Goal: Find contact information: Find contact information

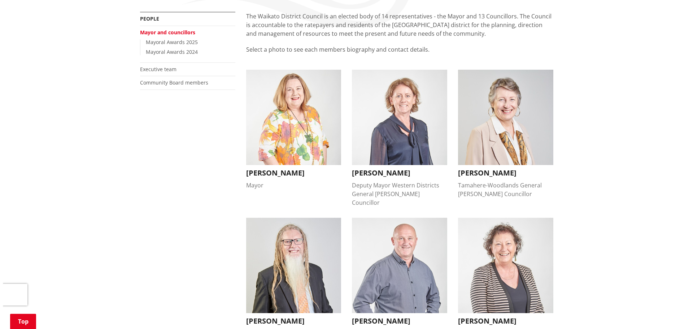
scroll to position [144, 0]
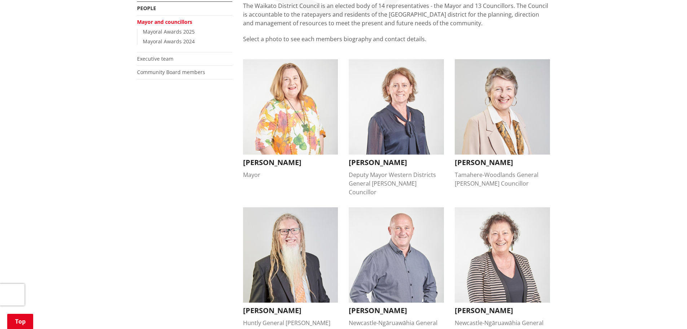
click at [283, 116] on img "button" at bounding box center [290, 106] width 95 height 95
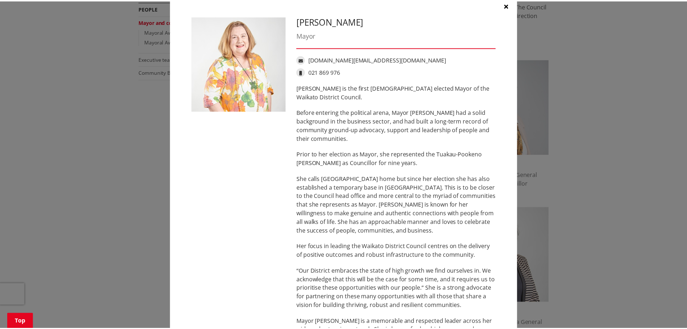
scroll to position [0, 0]
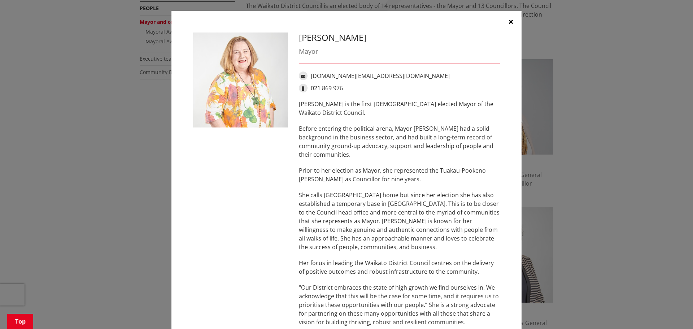
click at [509, 21] on icon "button" at bounding box center [511, 22] width 4 height 6
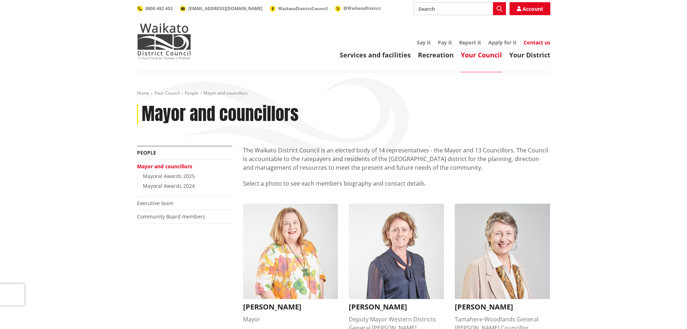
click at [530, 41] on link "Contact us" at bounding box center [537, 42] width 27 height 7
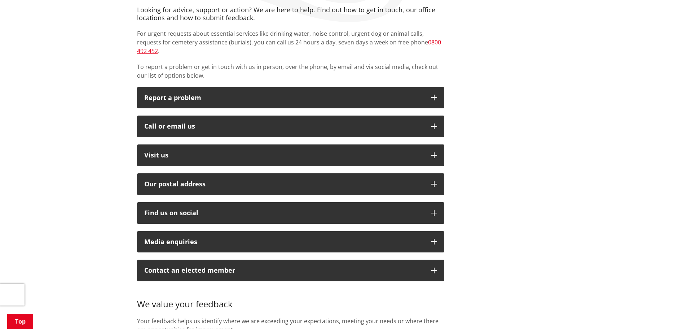
scroll to position [144, 0]
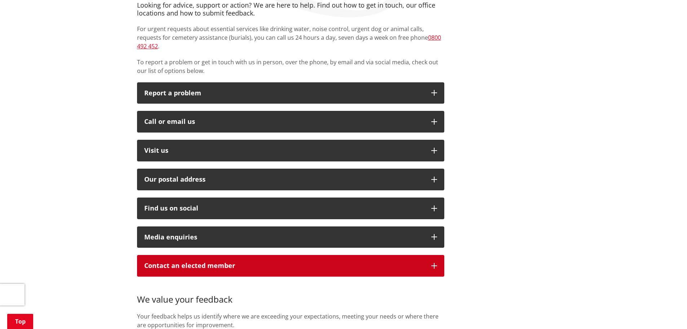
click at [388, 262] on p "Contact an elected member" at bounding box center [284, 265] width 280 height 7
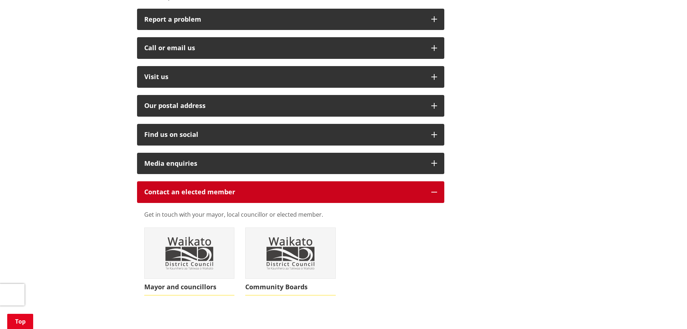
scroll to position [289, 0]
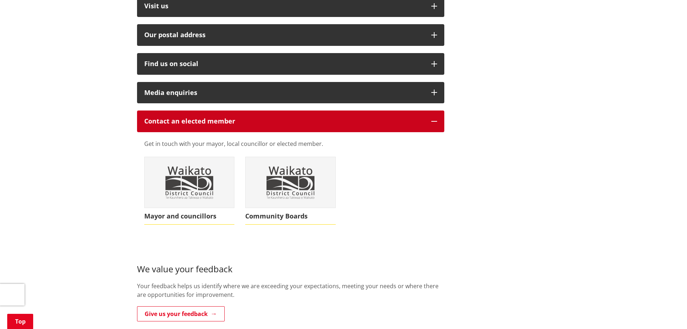
click at [241, 118] on p "Contact an elected member" at bounding box center [284, 121] width 280 height 7
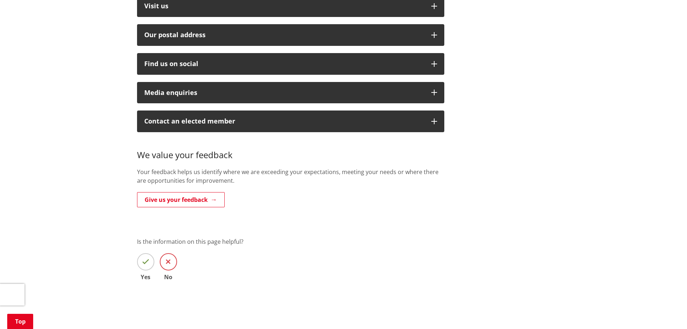
click at [170, 258] on icon at bounding box center [168, 261] width 5 height 7
click at [0, 0] on input "No" at bounding box center [0, 0] width 0 height 0
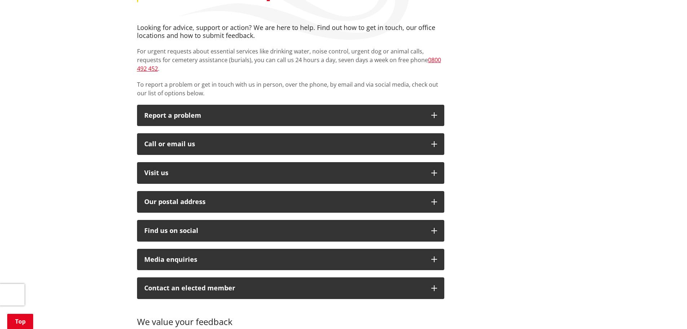
scroll to position [72, 0]
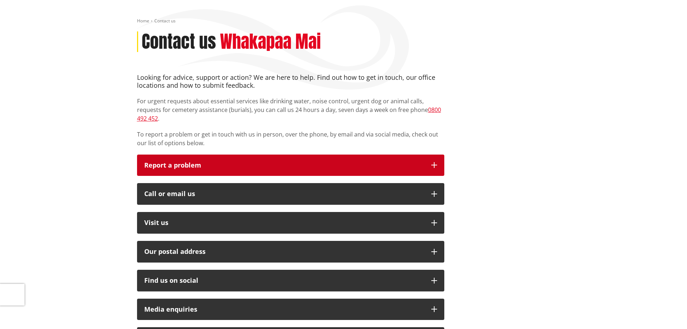
click at [201, 162] on p "Report a problem" at bounding box center [284, 165] width 280 height 7
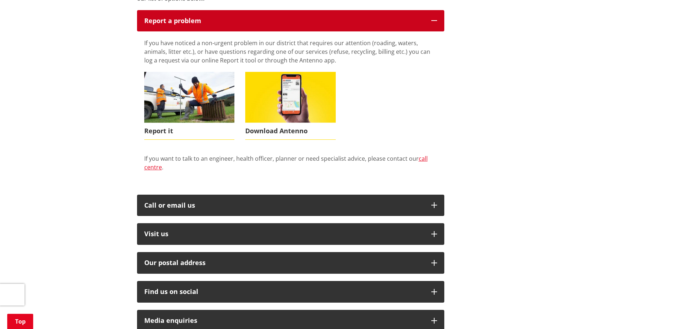
scroll to position [180, 0]
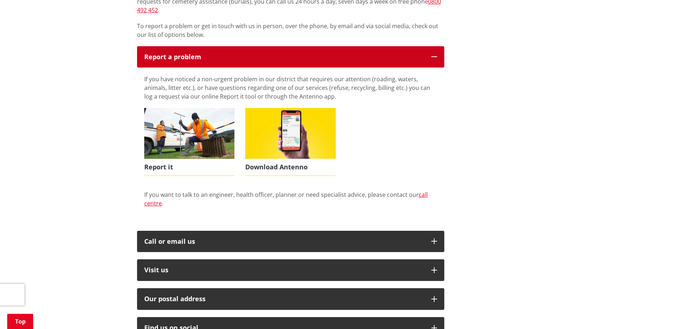
click at [189, 53] on p "Report a problem" at bounding box center [284, 56] width 280 height 7
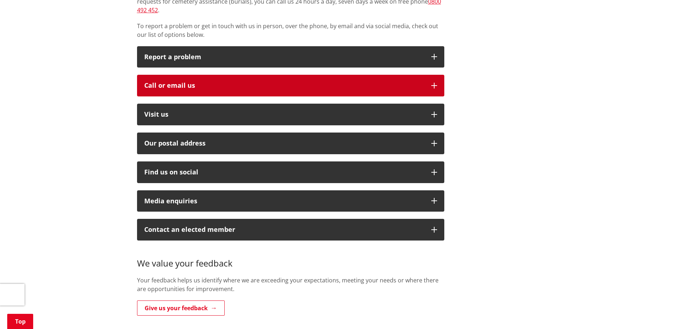
click at [188, 82] on div "Call or email us" at bounding box center [284, 85] width 280 height 7
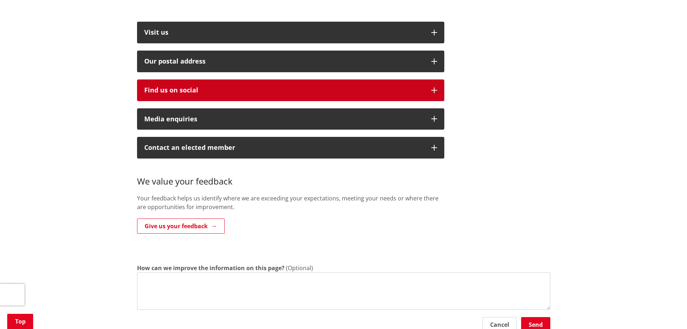
scroll to position [361, 0]
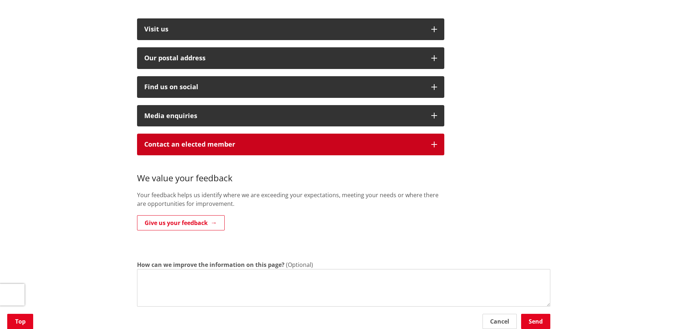
click at [216, 141] on p "Contact an elected member" at bounding box center [284, 144] width 280 height 7
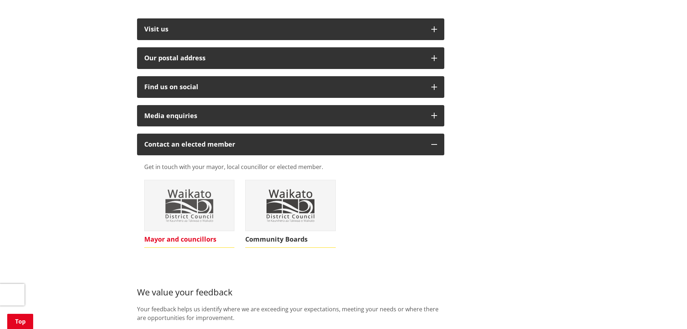
click at [198, 200] on img at bounding box center [190, 205] width 90 height 51
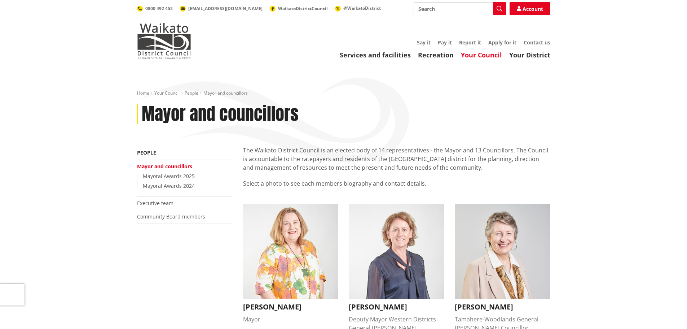
click at [291, 215] on img "button" at bounding box center [290, 250] width 95 height 95
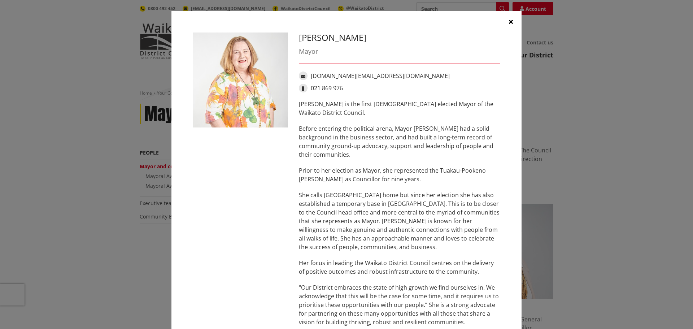
click at [509, 22] on icon "button" at bounding box center [511, 22] width 4 height 6
